Goal: Check status: Check status

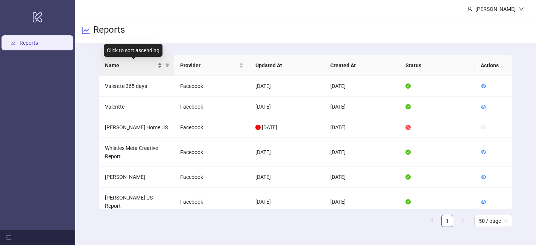
click at [158, 65] on div "Name" at bounding box center [133, 65] width 57 height 8
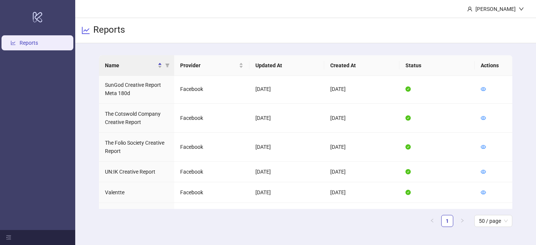
scroll to position [566, 0]
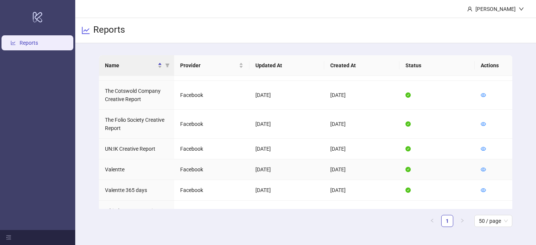
click at [479, 159] on td at bounding box center [494, 169] width 38 height 21
click at [484, 167] on icon "eye" at bounding box center [483, 169] width 5 height 5
